Goal: Task Accomplishment & Management: Use online tool/utility

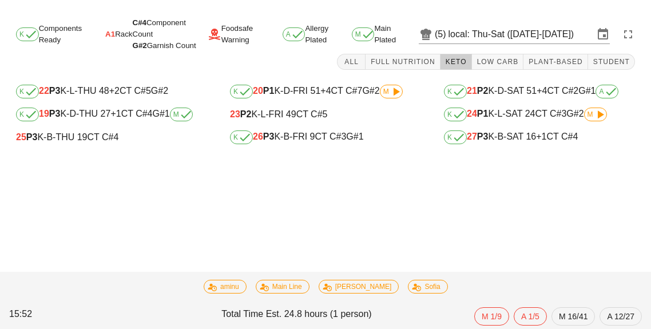
scroll to position [55, 0]
click at [69, 132] on div "25 P3 K-B-THU 19 CT C#4" at bounding box center [111, 137] width 191 height 10
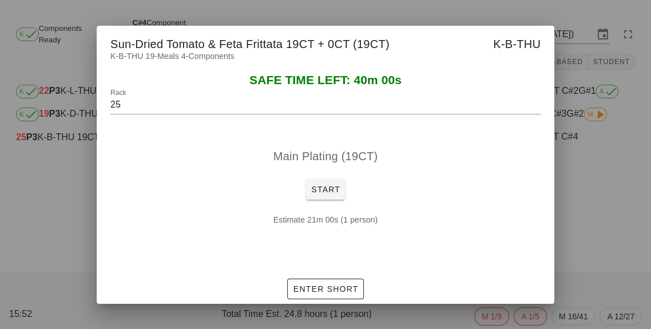
scroll to position [0, 0]
click at [318, 181] on button "Start" at bounding box center [325, 189] width 39 height 21
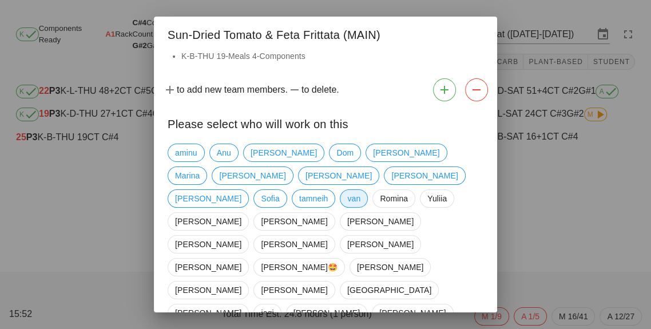
click at [360, 190] on span "van" at bounding box center [353, 198] width 13 height 17
click at [199, 167] on span "Marina" at bounding box center [187, 175] width 25 height 17
click at [328, 190] on span "tamneih" at bounding box center [313, 198] width 29 height 17
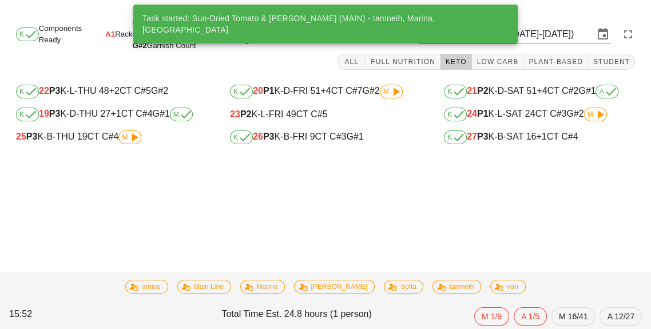
click at [117, 107] on div "K 19 P3 K-D-THU 27 +1 CT C#4 G#1 M" at bounding box center [111, 114] width 191 height 14
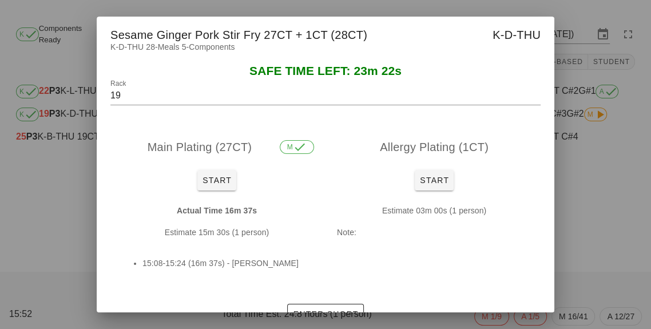
click at [604, 226] on div at bounding box center [325, 164] width 651 height 329
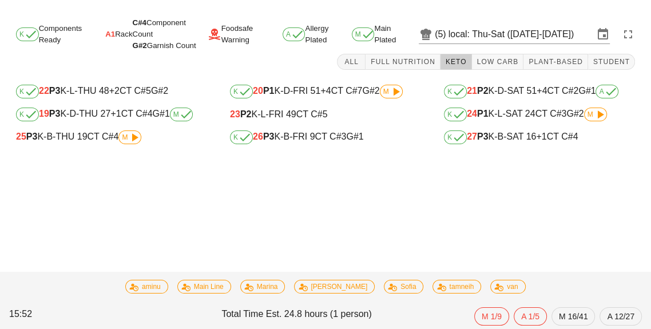
click at [67, 130] on div "25 P3 K-B-THU 19 CT C#4 M" at bounding box center [111, 137] width 191 height 14
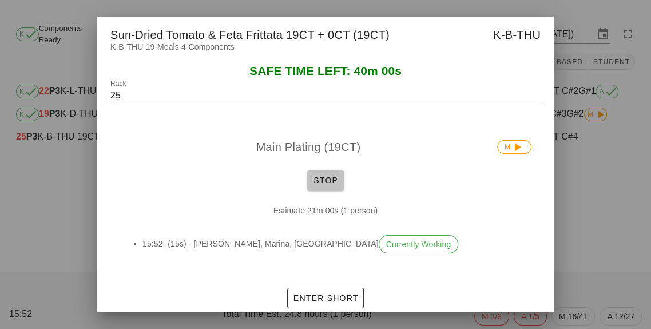
click at [334, 175] on span "Stop" at bounding box center [325, 179] width 27 height 9
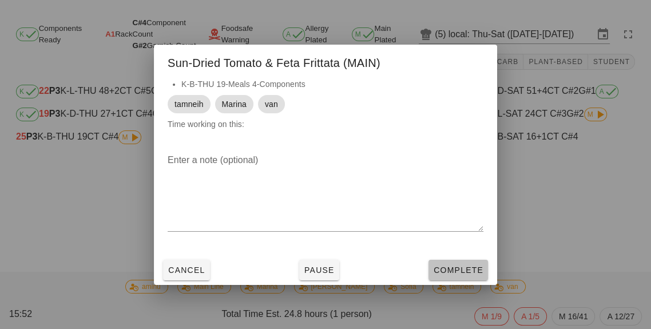
click at [462, 272] on span "Complete" at bounding box center [458, 269] width 50 height 9
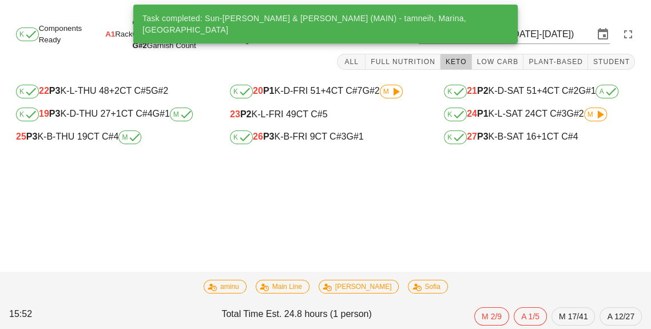
scroll to position [18, 0]
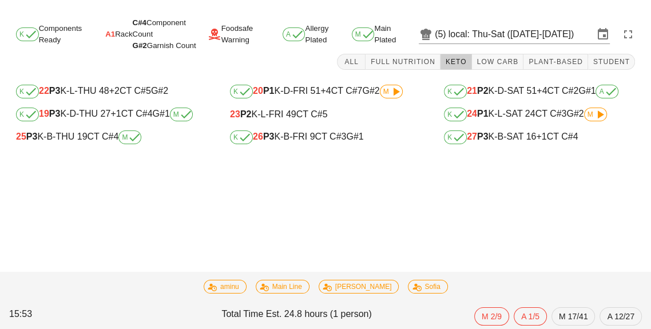
click at [100, 136] on div "K 22 P3 K-L-THU 48 +2 CT C#5 G#2 K 19 P3 K-D-THU 27 +1 CT C#4 G#1 M 25 P3 K-B-T…" at bounding box center [112, 114] width 214 height 82
click at [91, 130] on div "25 P3 K-B-THU 19 CT C#4 M" at bounding box center [111, 137] width 191 height 14
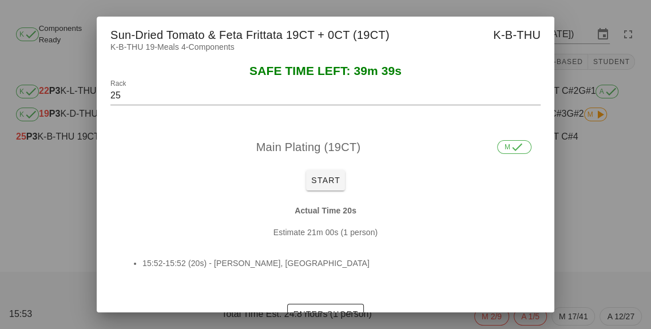
click at [612, 247] on div at bounding box center [325, 164] width 651 height 329
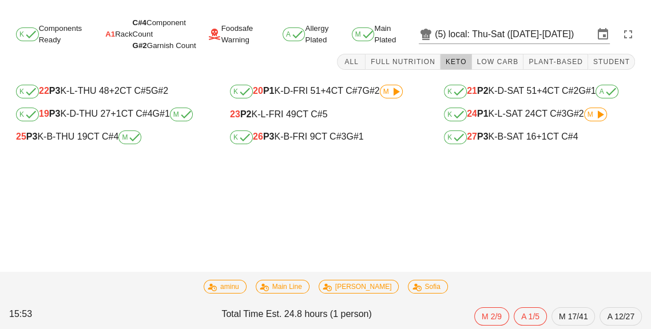
click at [544, 131] on span "+1" at bounding box center [541, 136] width 10 height 10
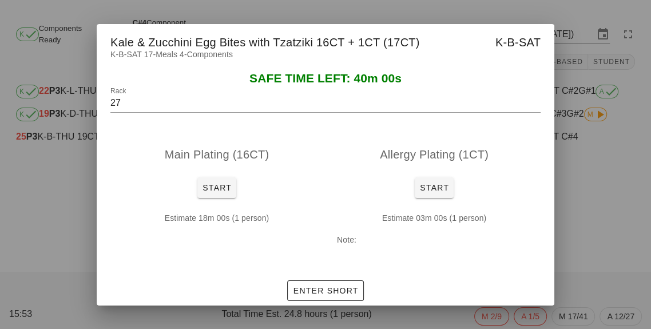
scroll to position [19, 0]
click at [603, 228] on div at bounding box center [325, 164] width 651 height 329
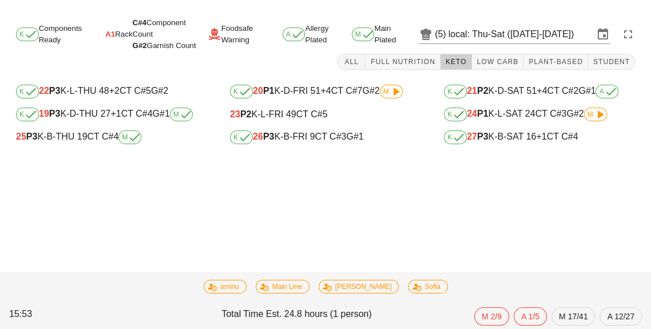
click at [614, 223] on div "Task completed: Sun-Dried Tomato & Feta Frittata (MAIN) - tamneih, Marina, van …" at bounding box center [325, 171] width 651 height 315
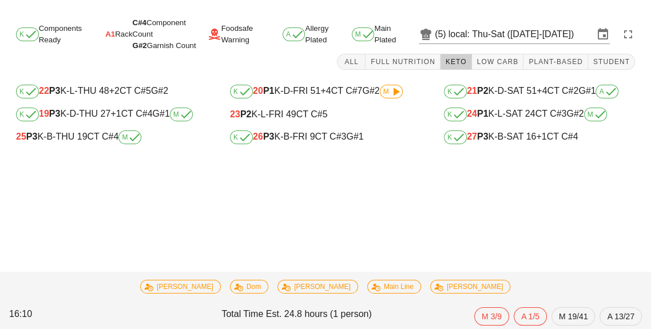
click at [477, 202] on div "Task started: Pork & Roasted Vegetable Quinoa Bowl (ALLERGY) - charlie K Compon…" at bounding box center [325, 171] width 651 height 315
click at [565, 54] on button "Plant-Based" at bounding box center [555, 62] width 65 height 16
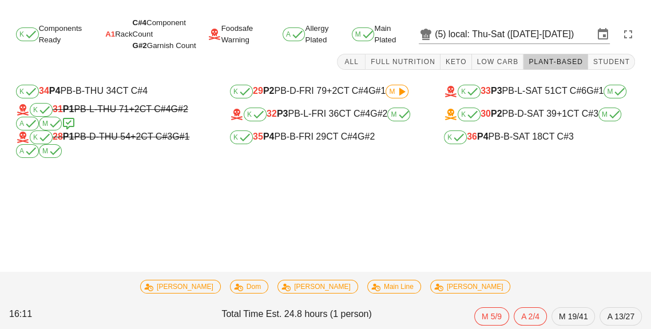
click at [308, 139] on div "K 29 P2 PB-D-FRI 79 +2 CT C#4 G#1 M K 32 P3 PB-L-FRI 36 CT C#4 G#2 M K 35 P4 PB…" at bounding box center [325, 118] width 214 height 91
click at [313, 130] on div "K 35 P4 PB-B-FRI 29 CT C#4 G#2" at bounding box center [325, 137] width 191 height 14
type input "35"
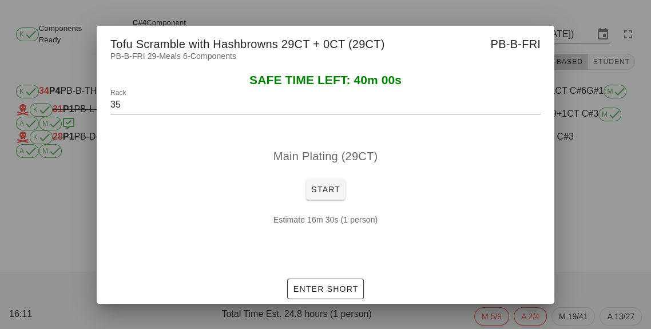
scroll to position [55, 0]
click at [334, 188] on span "Start" at bounding box center [325, 189] width 30 height 9
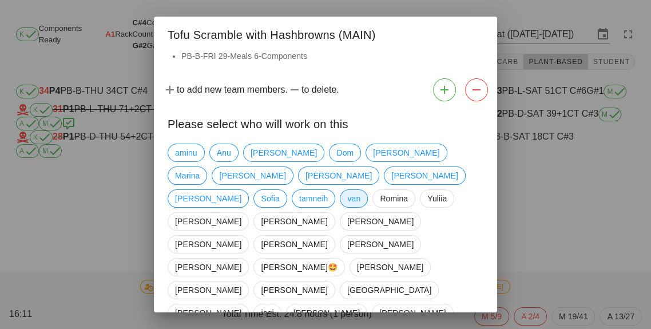
click at [360, 190] on span "van" at bounding box center [353, 198] width 13 height 17
click at [199, 167] on span "Marina" at bounding box center [187, 175] width 25 height 17
click at [328, 190] on span "tamneih" at bounding box center [313, 198] width 29 height 17
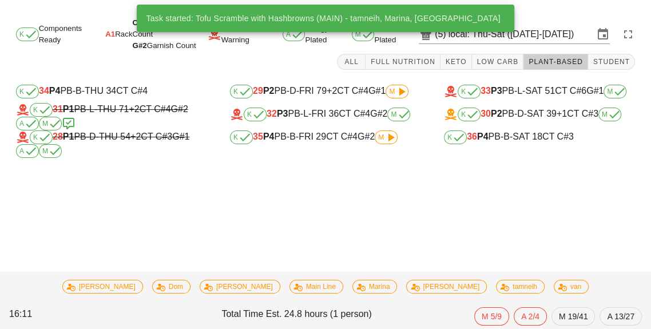
scroll to position [11, 0]
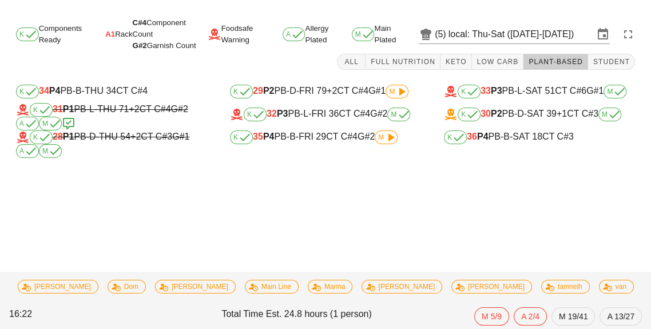
click at [316, 130] on div "K 35 P4 PB-B-FRI 29 CT C#4 G#2 M" at bounding box center [325, 137] width 191 height 14
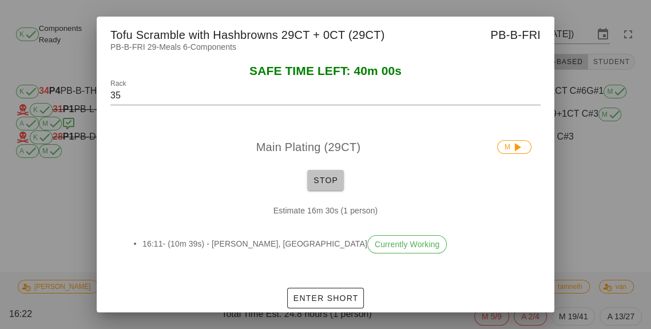
click at [319, 170] on button "Stop" at bounding box center [325, 180] width 37 height 21
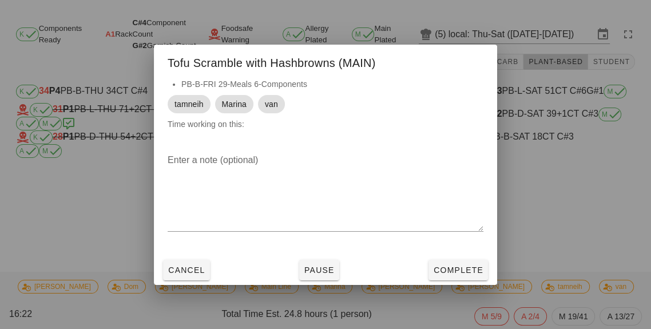
click at [318, 178] on textarea "Enter a note (optional)" at bounding box center [325, 191] width 316 height 80
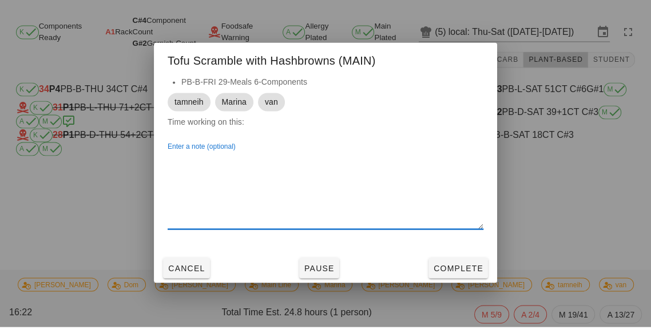
scroll to position [11, 0]
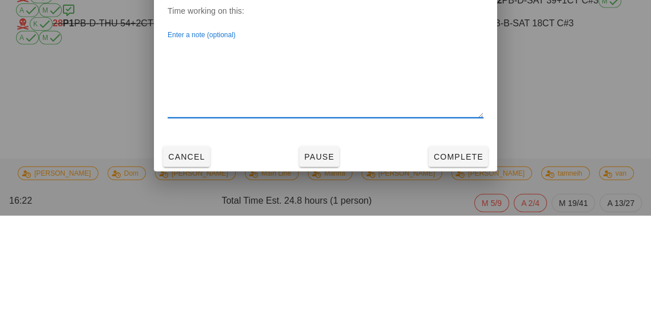
click at [86, 201] on div at bounding box center [325, 164] width 651 height 329
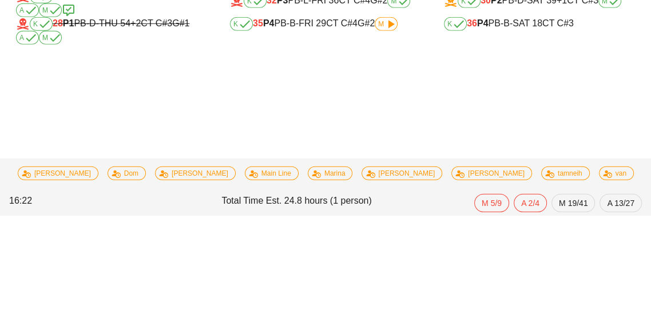
scroll to position [11, 0]
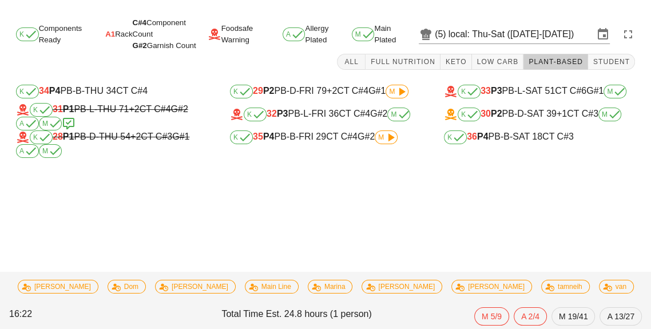
click at [282, 130] on div "K 35 P4 PB-B-FRI 29 CT C#4 G#2 M" at bounding box center [325, 137] width 191 height 14
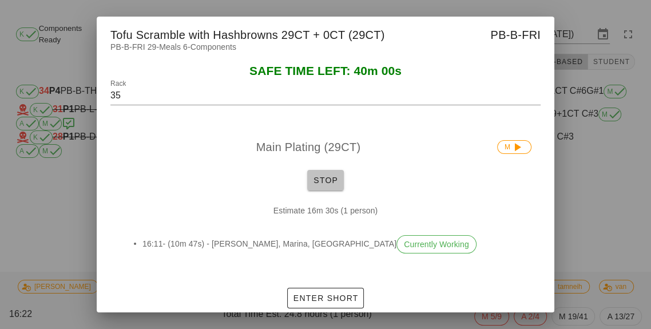
click at [341, 183] on button "Stop" at bounding box center [325, 180] width 37 height 21
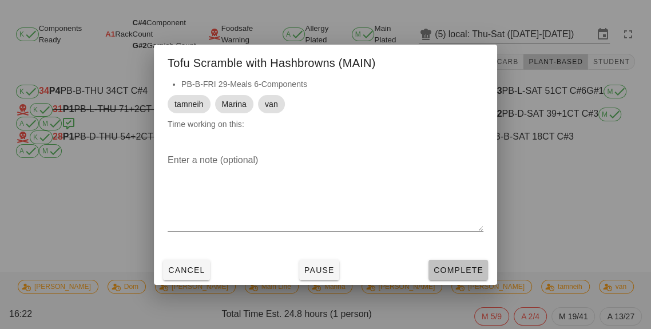
click at [461, 262] on button "Complete" at bounding box center [457, 270] width 59 height 21
